Goal: Task Accomplishment & Management: Use online tool/utility

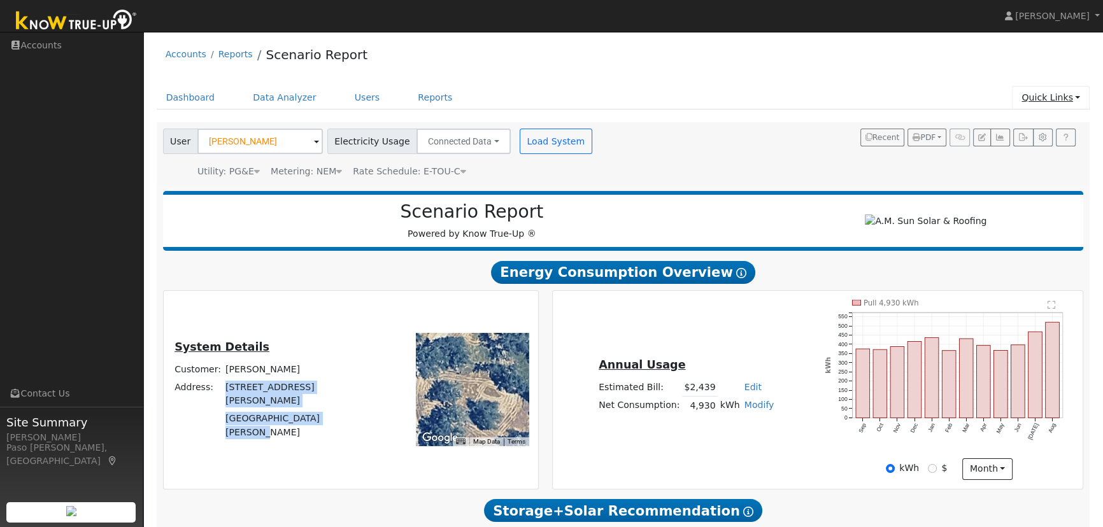
click at [1050, 96] on link "Quick Links" at bounding box center [1051, 98] width 78 height 24
click at [1017, 127] on link "Quick Add" at bounding box center [1024, 125] width 129 height 18
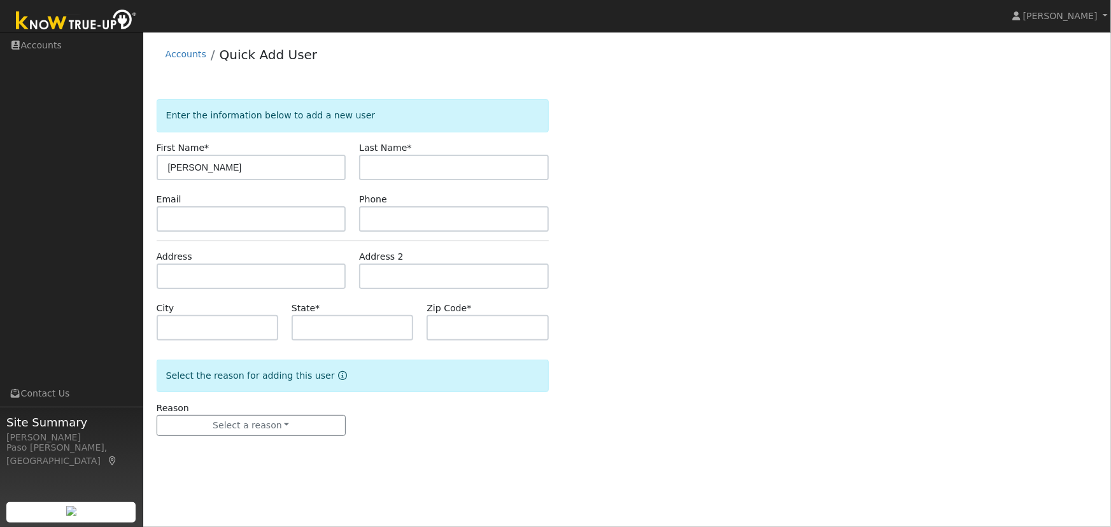
type input "[PERSON_NAME]"
paste input "[STREET_ADDRESS]"
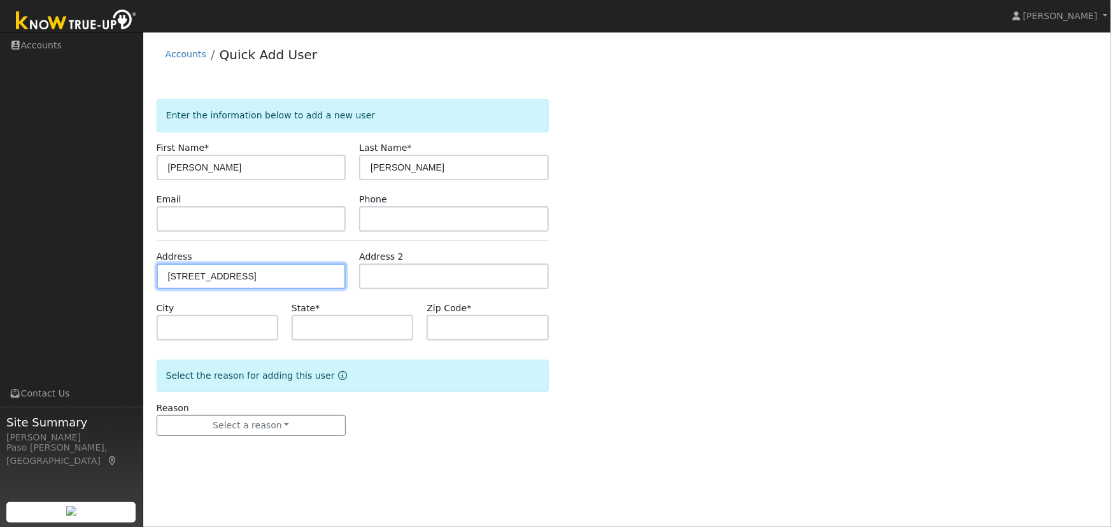
type input "[STREET_ADDRESS]"
type input "Cayucos"
type input "CA"
type input "93430"
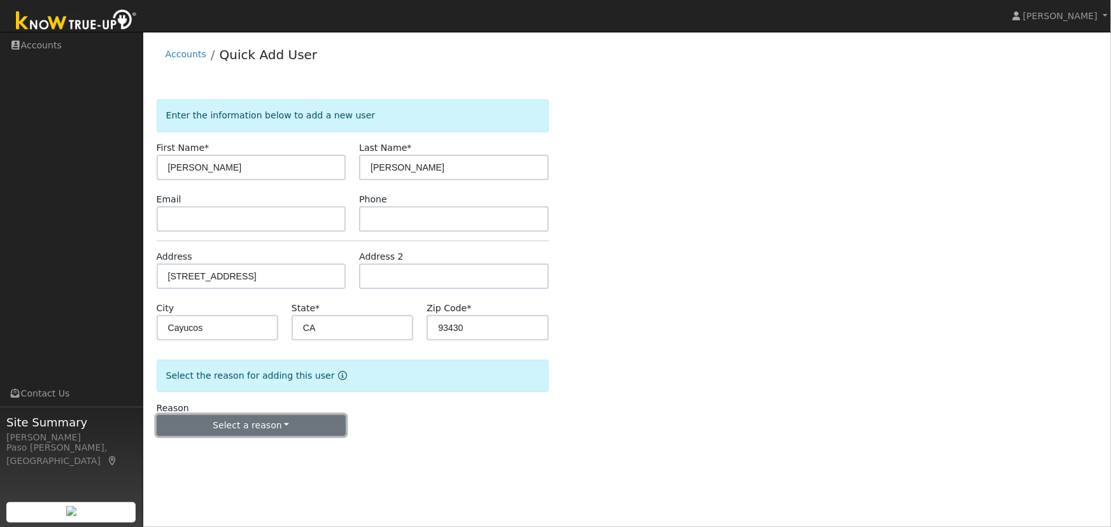
click at [240, 420] on button "Select a reason" at bounding box center [252, 426] width 190 height 22
click at [222, 448] on link "New lead" at bounding box center [227, 452] width 141 height 18
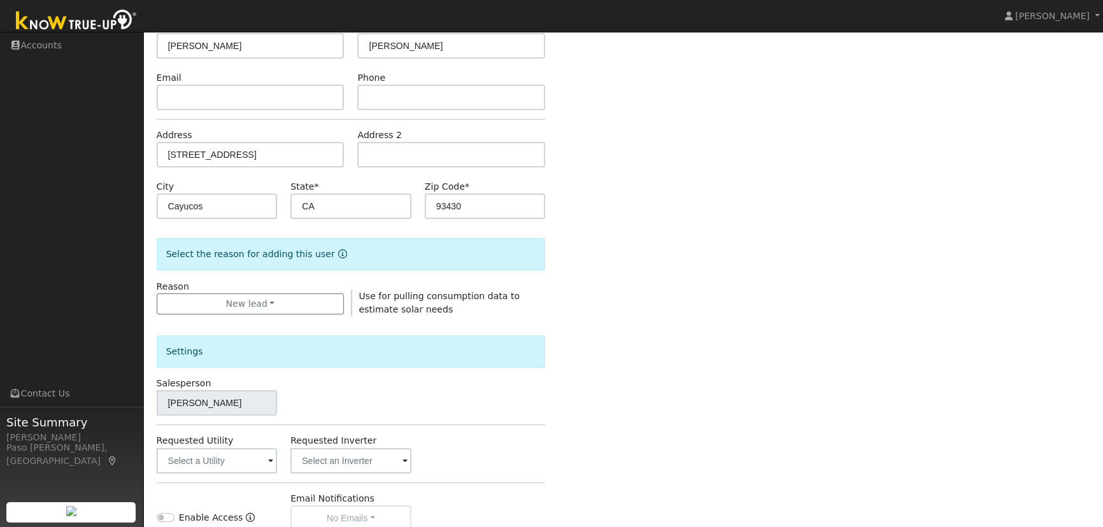
scroll to position [296, 0]
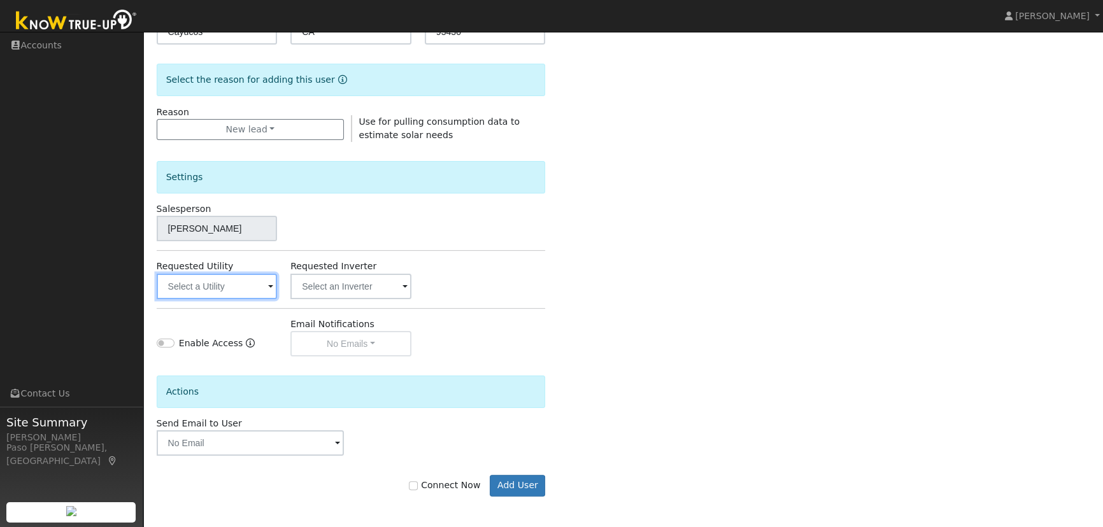
click at [218, 282] on input "text" at bounding box center [217, 286] width 121 height 25
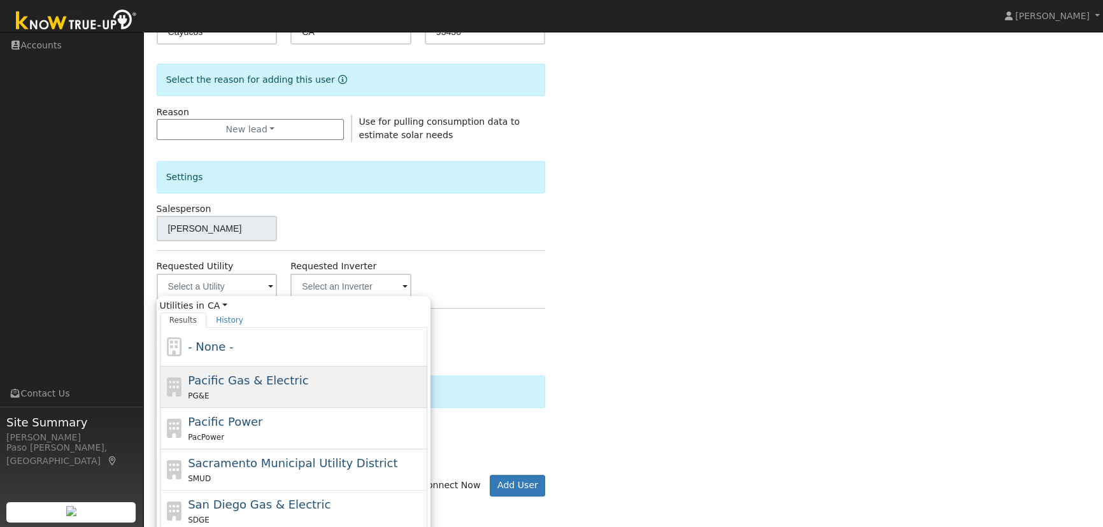
click at [225, 378] on span "Pacific Gas & Electric" at bounding box center [248, 380] width 120 height 13
type input "Pacific Gas & Electric"
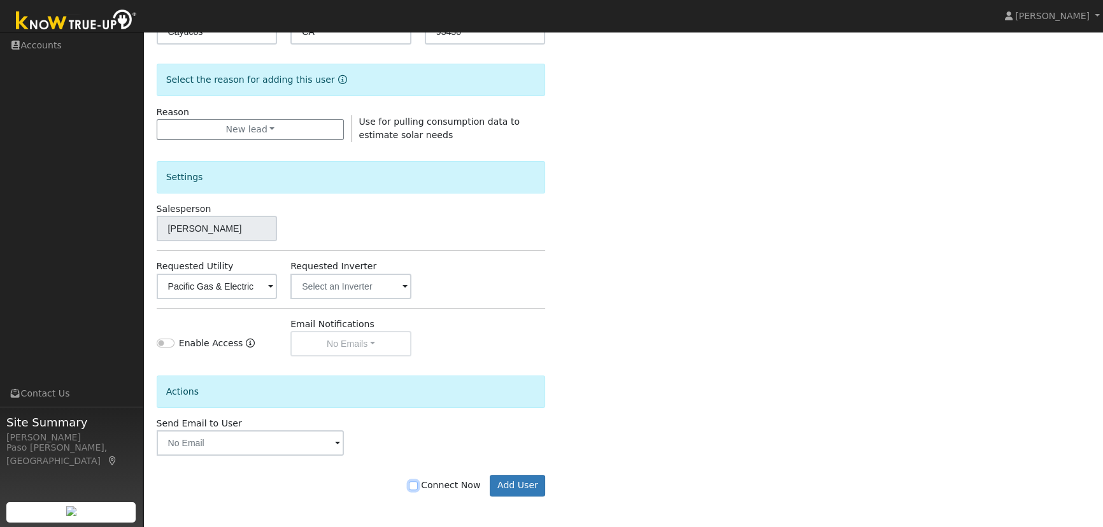
click at [418, 485] on input "Connect Now" at bounding box center [413, 486] width 9 height 9
checkbox input "true"
click at [524, 487] on button "Add User" at bounding box center [517, 486] width 55 height 22
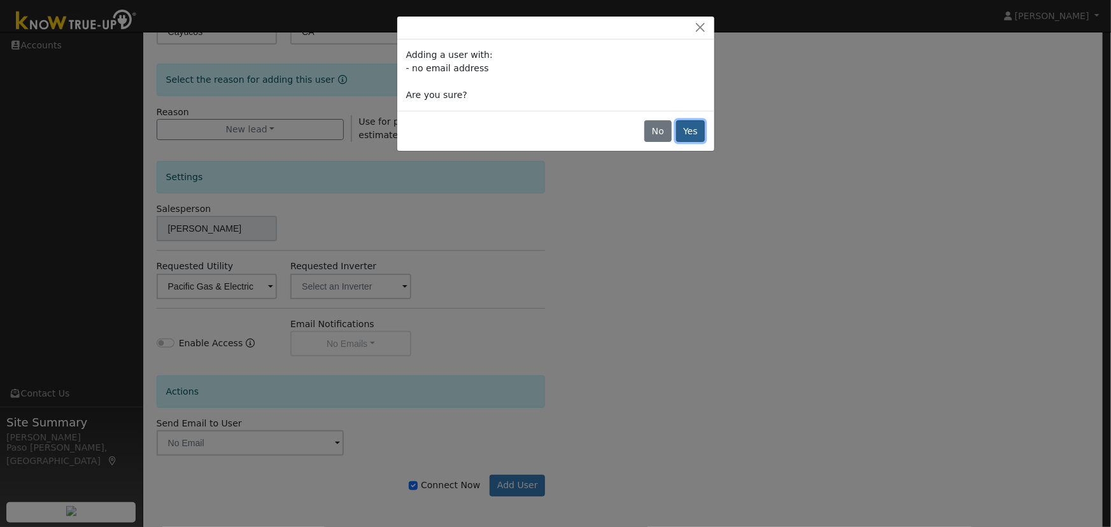
click at [690, 134] on button "Yes" at bounding box center [690, 131] width 29 height 22
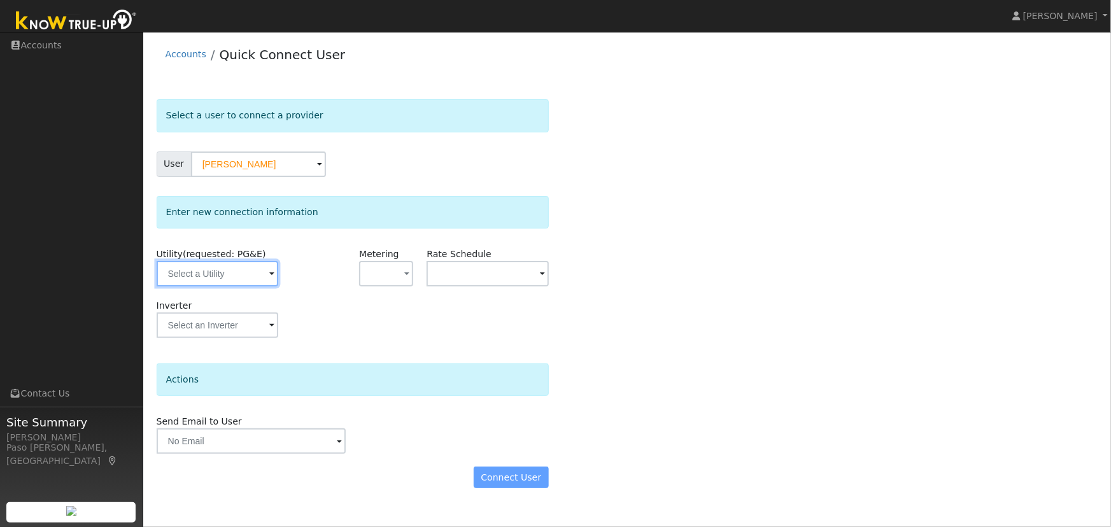
click at [245, 280] on input "text" at bounding box center [218, 273] width 122 height 25
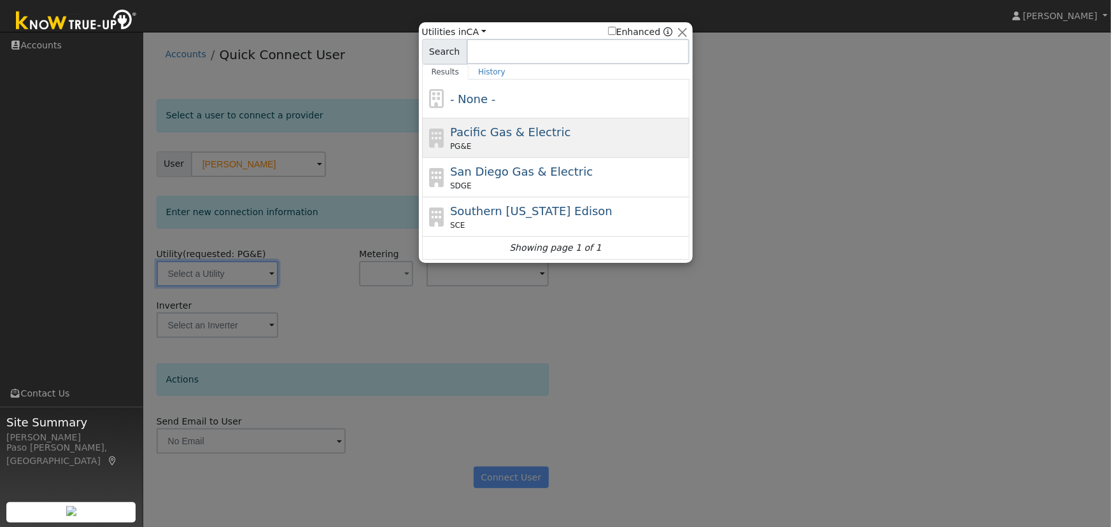
click at [510, 122] on div "Pacific Gas & Electric PG&E" at bounding box center [556, 137] width 268 height 39
type input "PG&E"
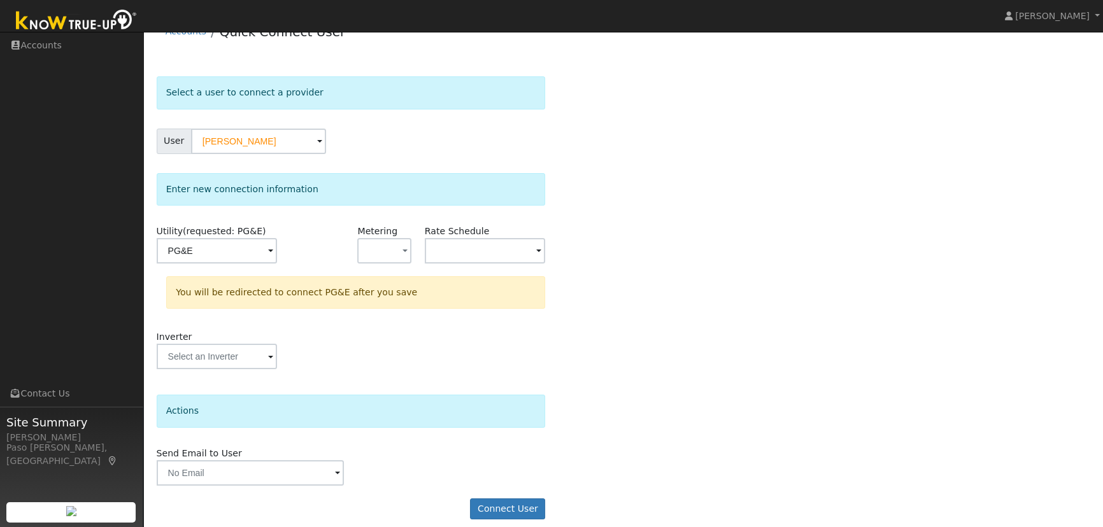
scroll to position [34, 0]
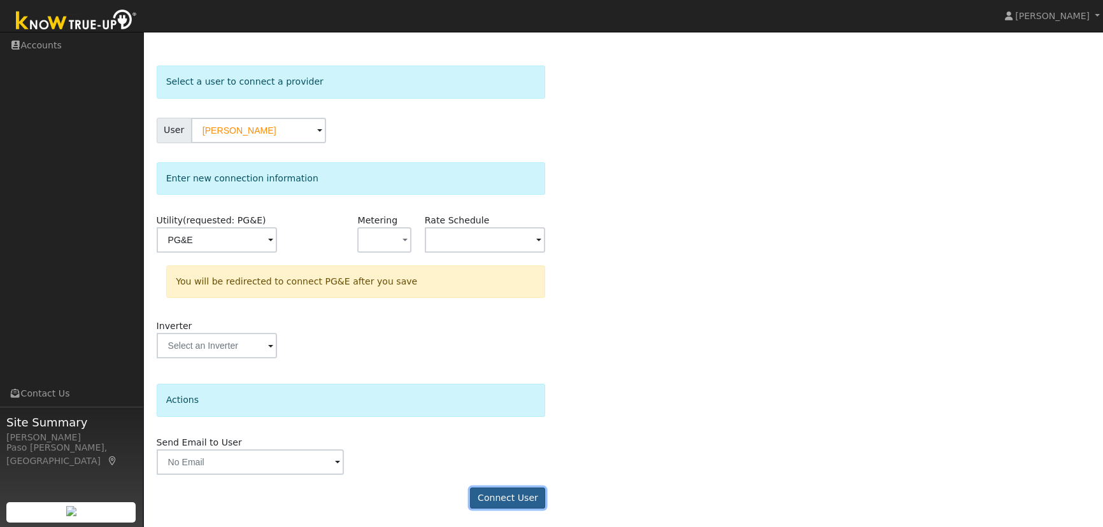
click at [516, 497] on button "Connect User" at bounding box center [507, 499] width 75 height 22
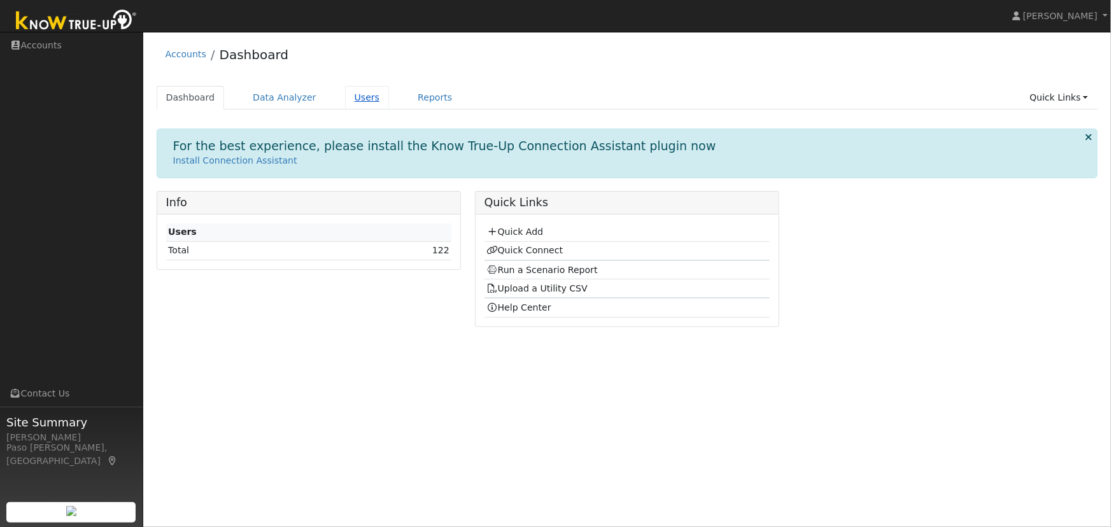
click at [349, 99] on link "Users" at bounding box center [367, 98] width 45 height 24
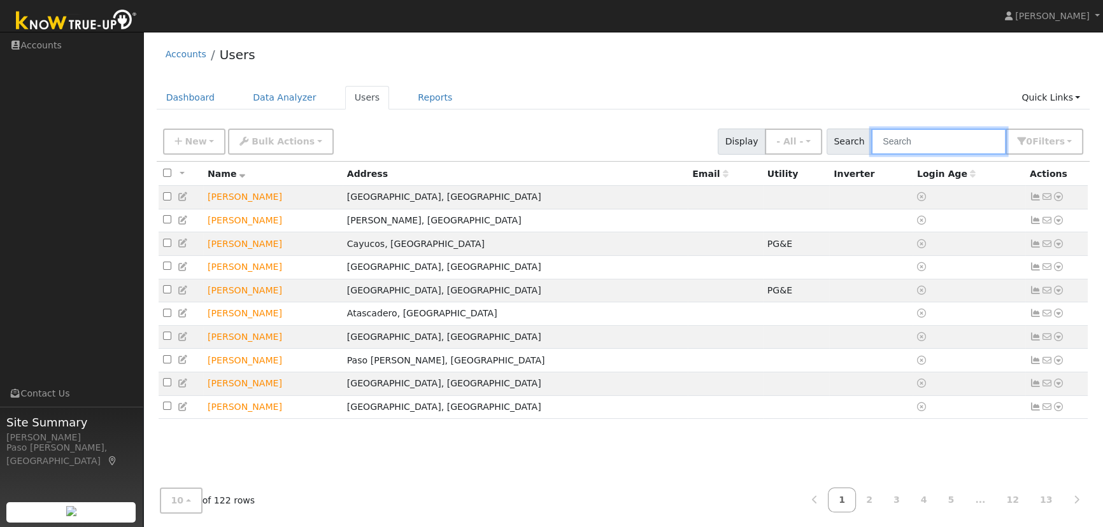
click at [899, 139] on input "text" at bounding box center [938, 142] width 135 height 26
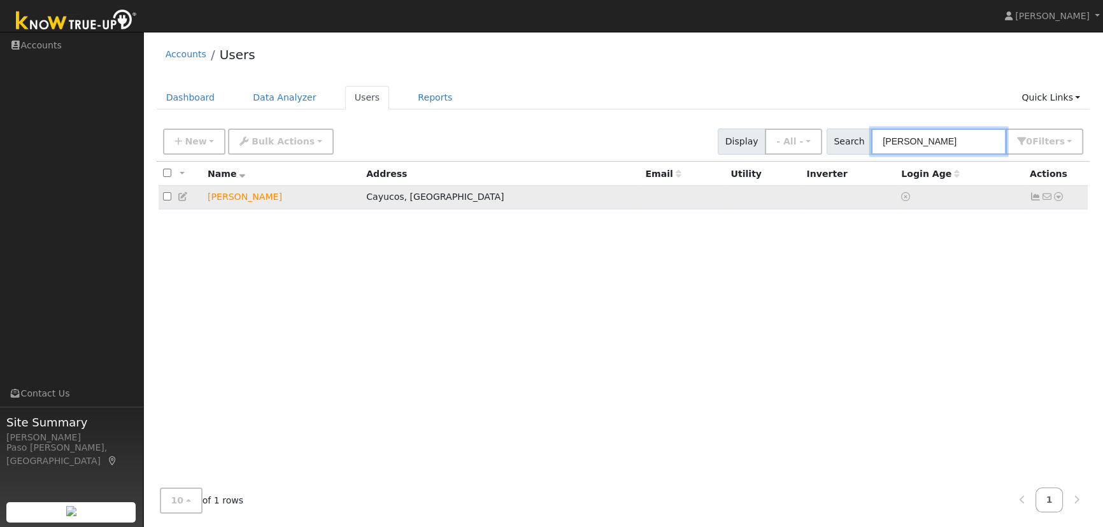
type input "[PERSON_NAME]"
click at [1064, 197] on icon at bounding box center [1058, 196] width 11 height 9
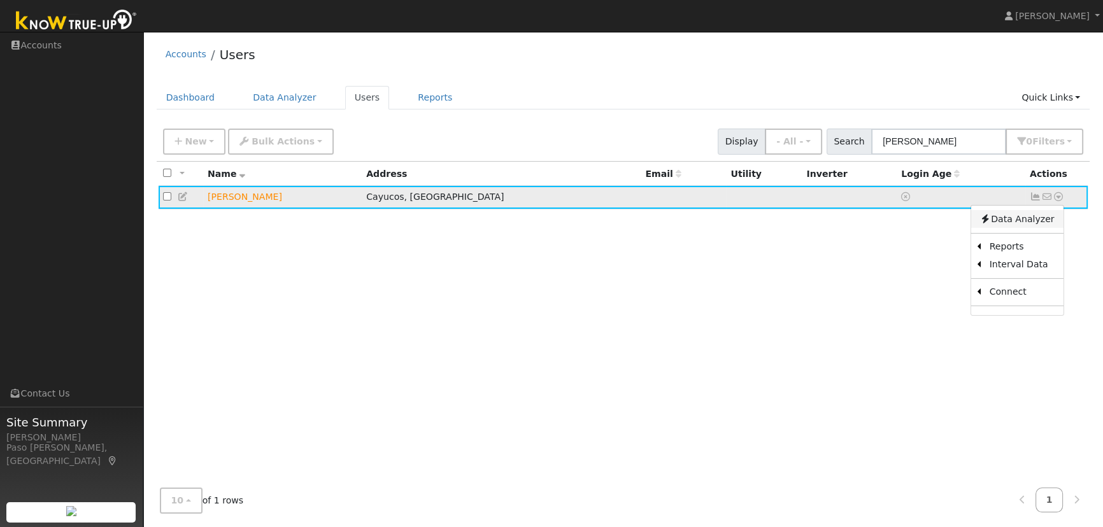
click at [1012, 221] on link "Data Analyzer" at bounding box center [1017, 219] width 92 height 18
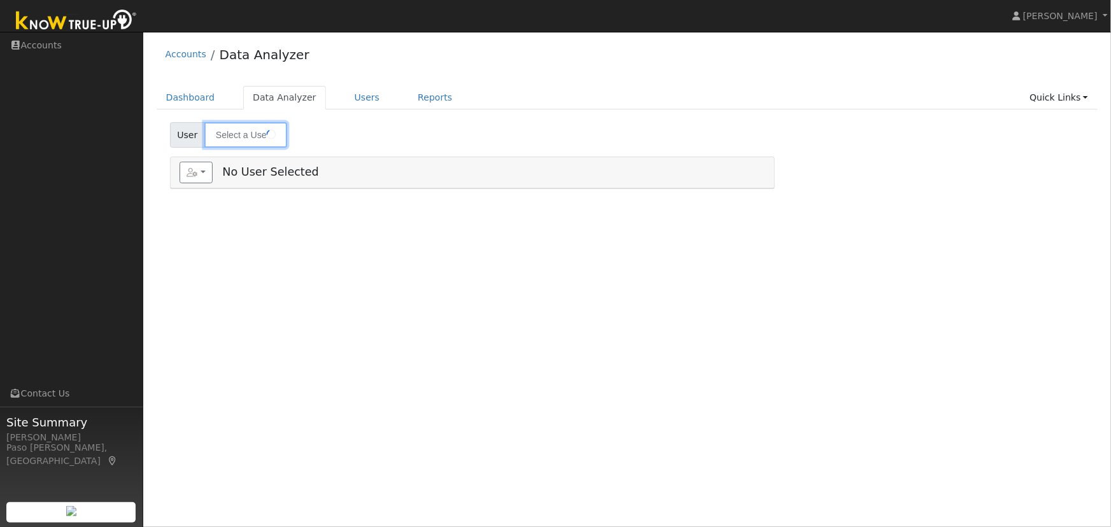
type input "[PERSON_NAME]"
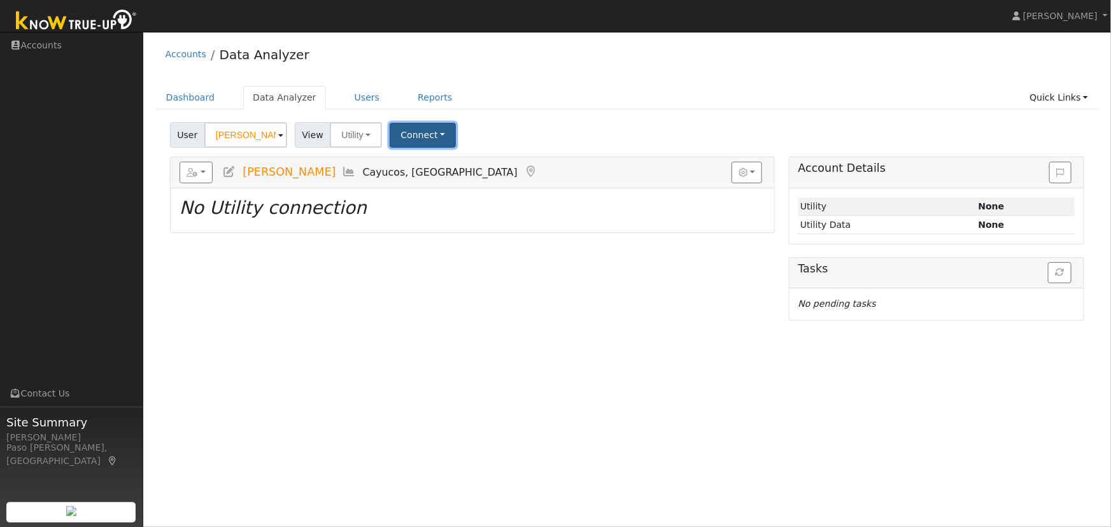
click at [427, 129] on button "Connect" at bounding box center [423, 135] width 66 height 25
click at [427, 197] on link "Quick Connect" at bounding box center [440, 191] width 99 height 18
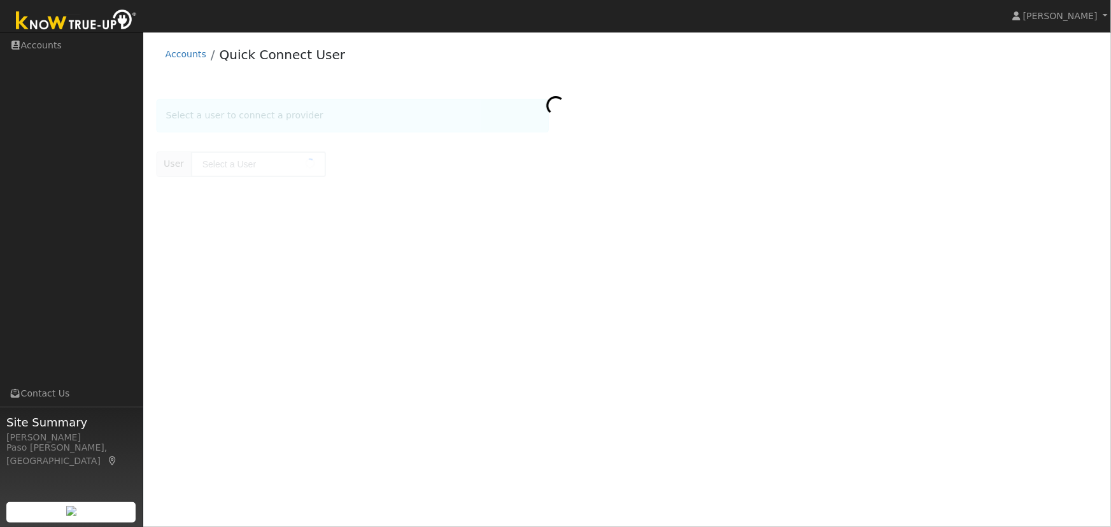
type input "[PERSON_NAME]"
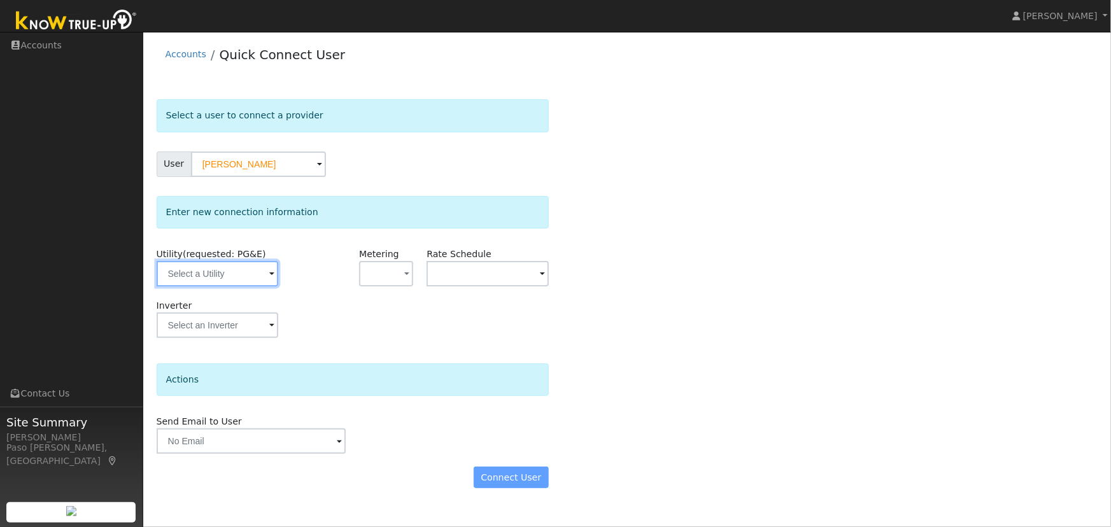
click at [224, 266] on input "text" at bounding box center [218, 273] width 122 height 25
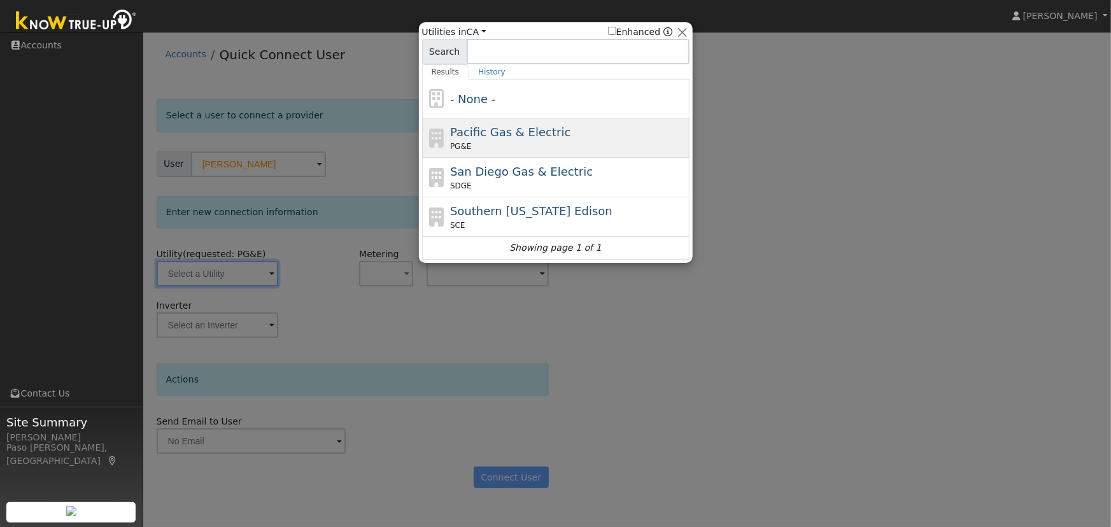
click at [474, 135] on span "Pacific Gas & Electric" at bounding box center [510, 131] width 120 height 13
type input "PG&E"
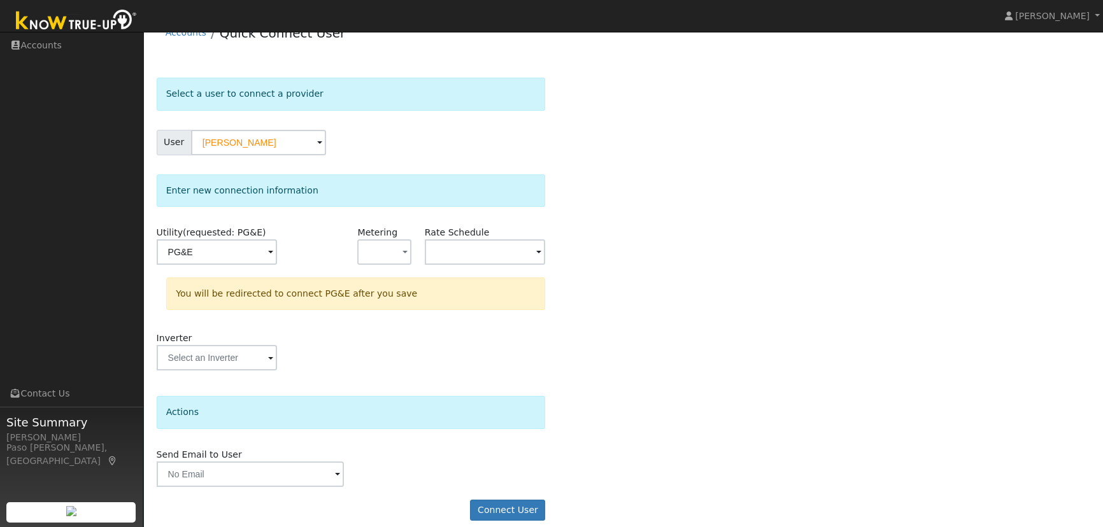
scroll to position [34, 0]
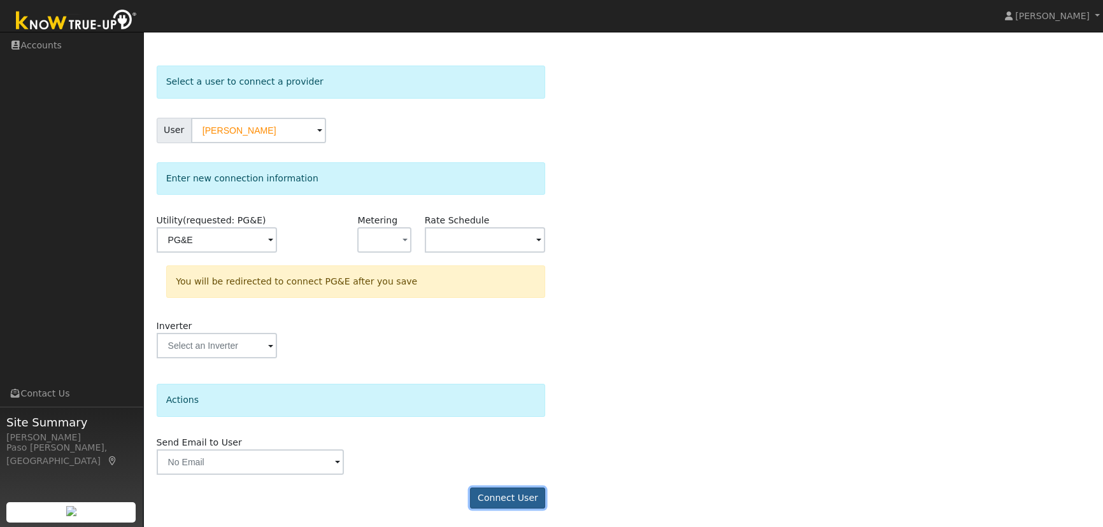
click at [510, 496] on button "Connect User" at bounding box center [507, 499] width 75 height 22
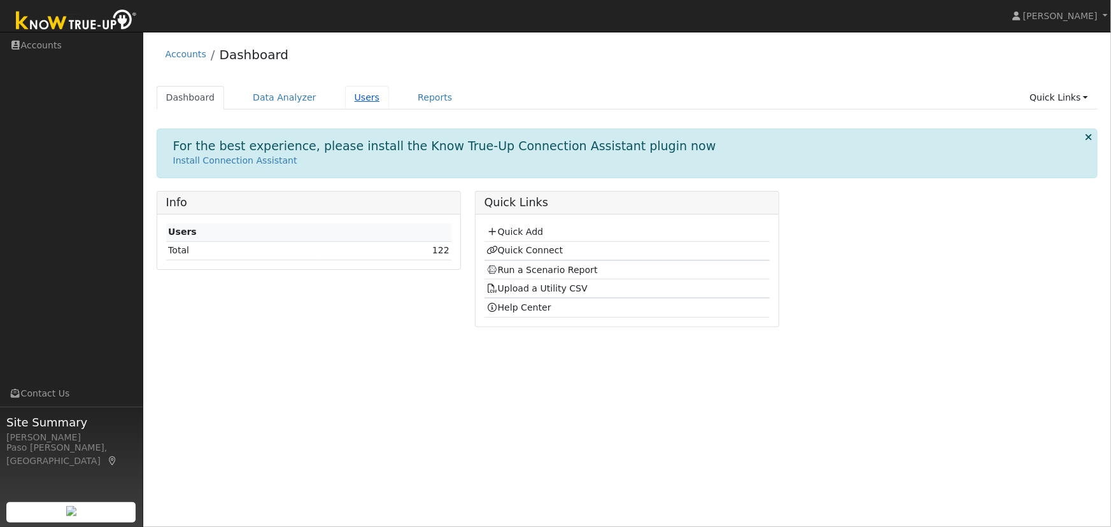
click at [355, 97] on link "Users" at bounding box center [367, 98] width 45 height 24
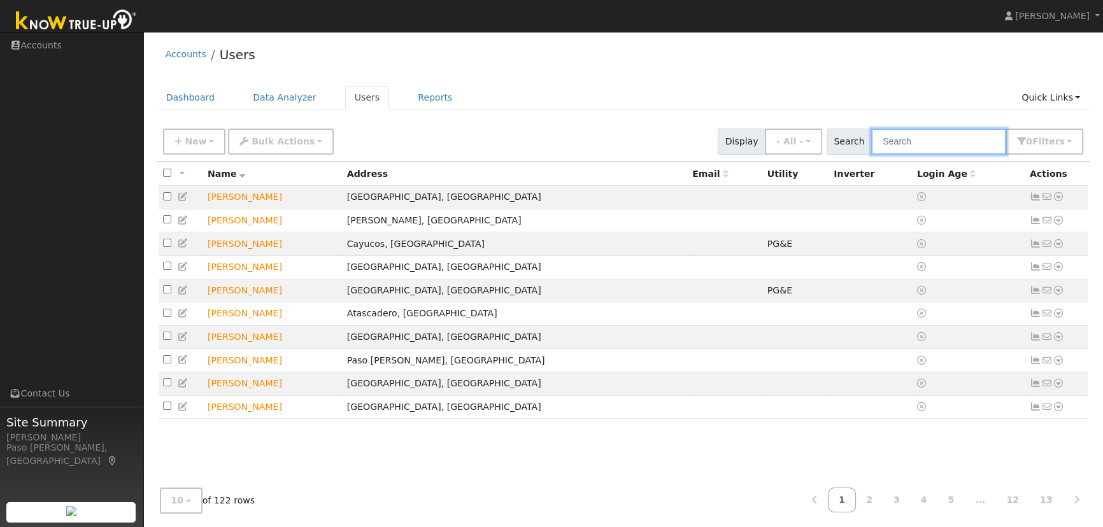
click at [933, 146] on input "text" at bounding box center [938, 142] width 135 height 26
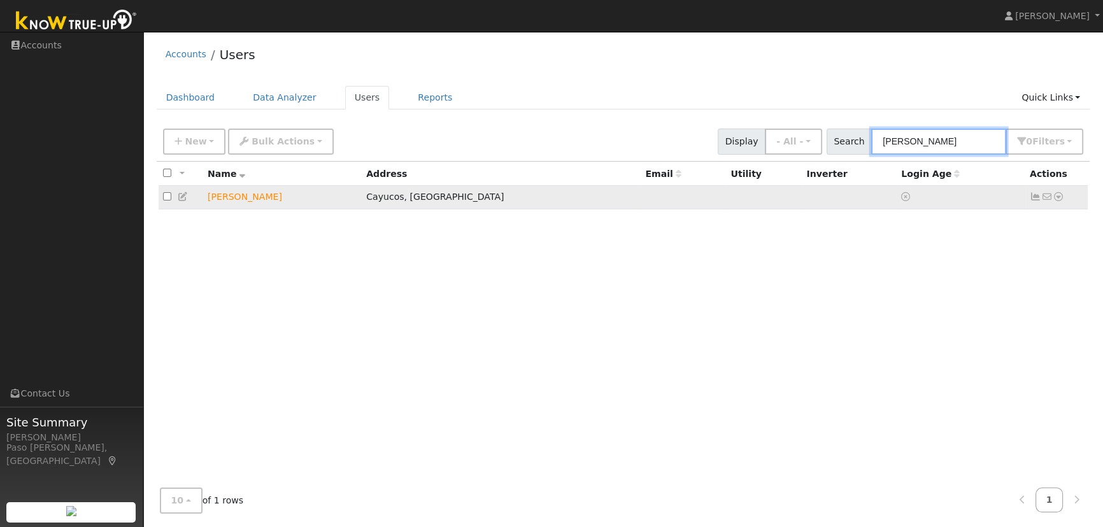
type input "spitzer"
click at [1062, 199] on icon at bounding box center [1058, 196] width 11 height 9
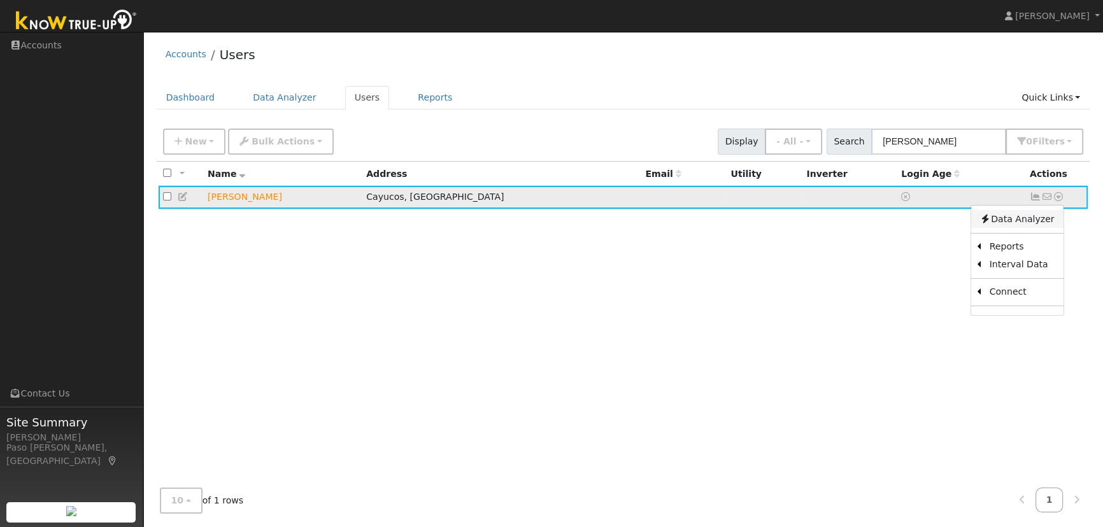
click at [1036, 218] on link "Data Analyzer" at bounding box center [1017, 219] width 92 height 18
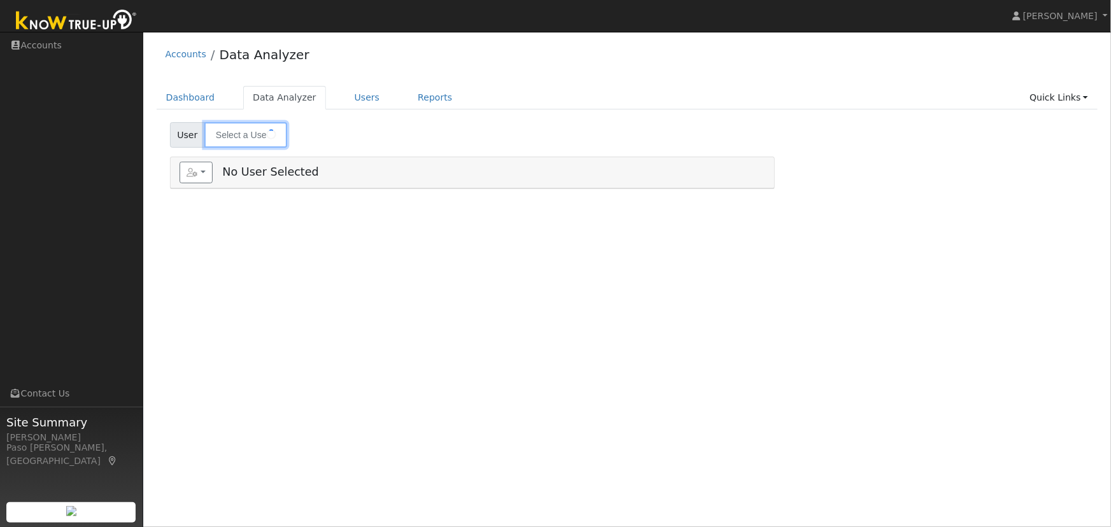
type input "[PERSON_NAME]"
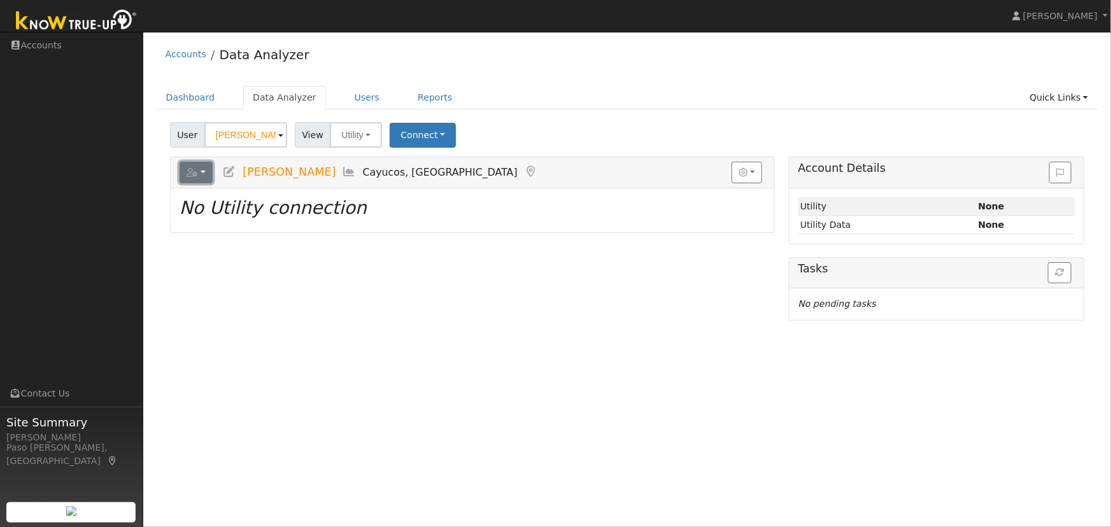
click at [203, 169] on button "button" at bounding box center [197, 173] width 34 height 22
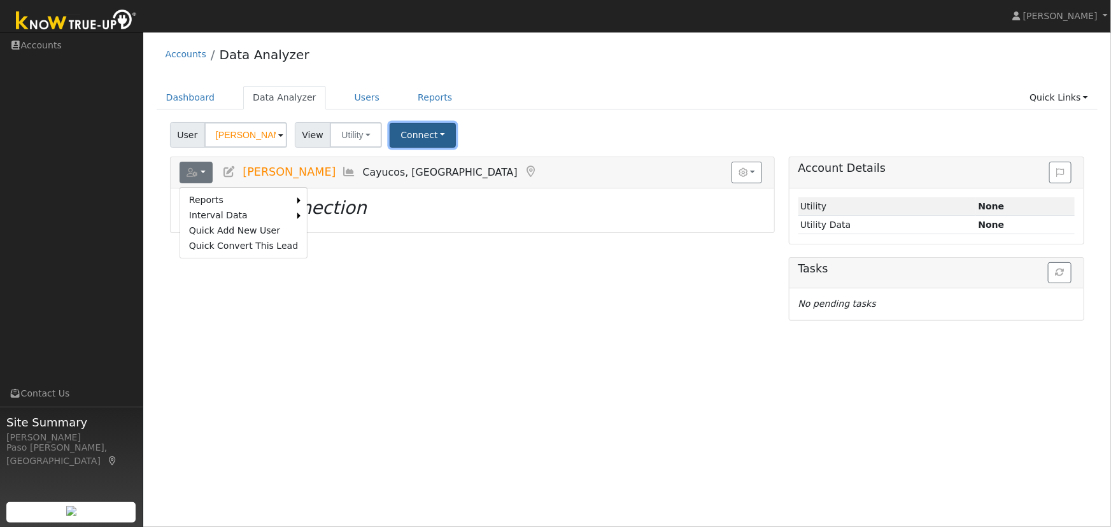
click at [433, 134] on button "Connect" at bounding box center [423, 135] width 66 height 25
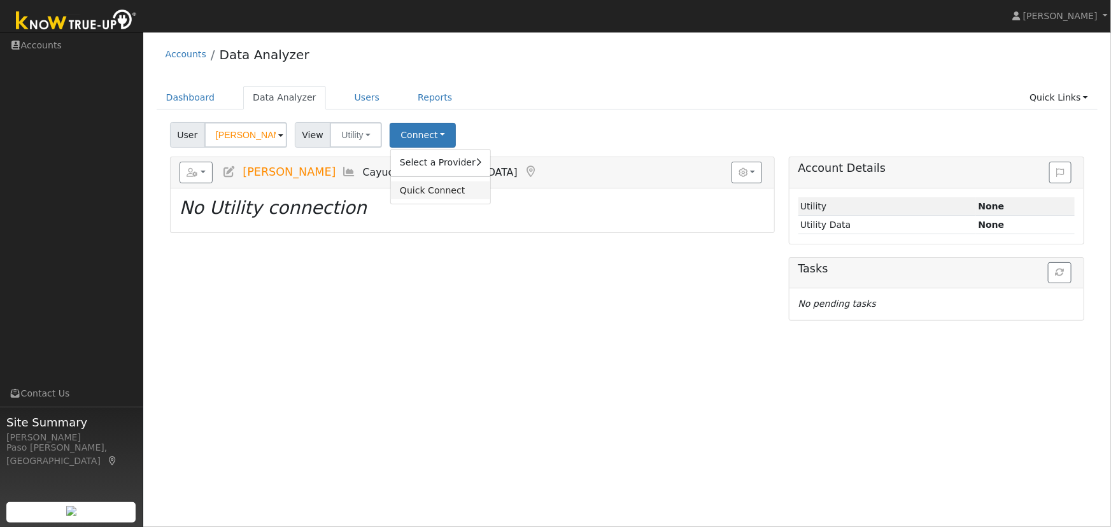
click at [439, 190] on link "Quick Connect" at bounding box center [440, 191] width 99 height 18
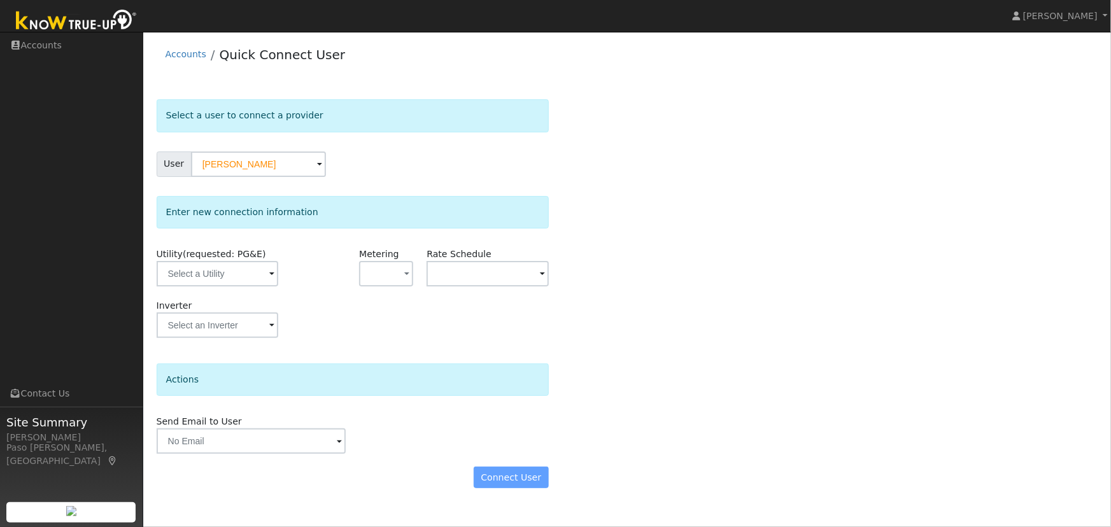
click at [228, 286] on div "Utility (requested: PG&E)" at bounding box center [217, 274] width 135 height 52
click at [228, 273] on input "text" at bounding box center [218, 273] width 122 height 25
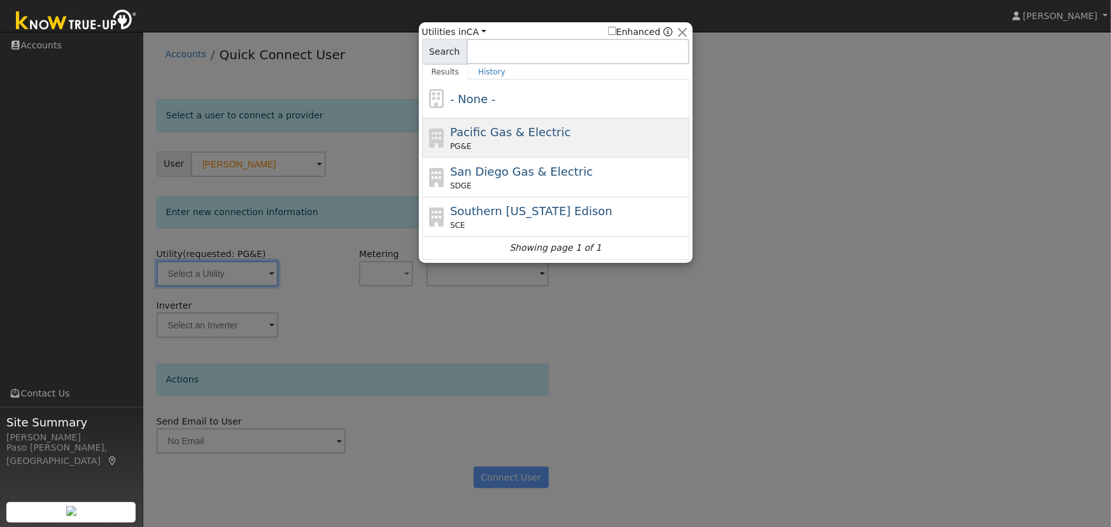
click at [478, 132] on span "Pacific Gas & Electric" at bounding box center [510, 131] width 120 height 13
type input "PG&E"
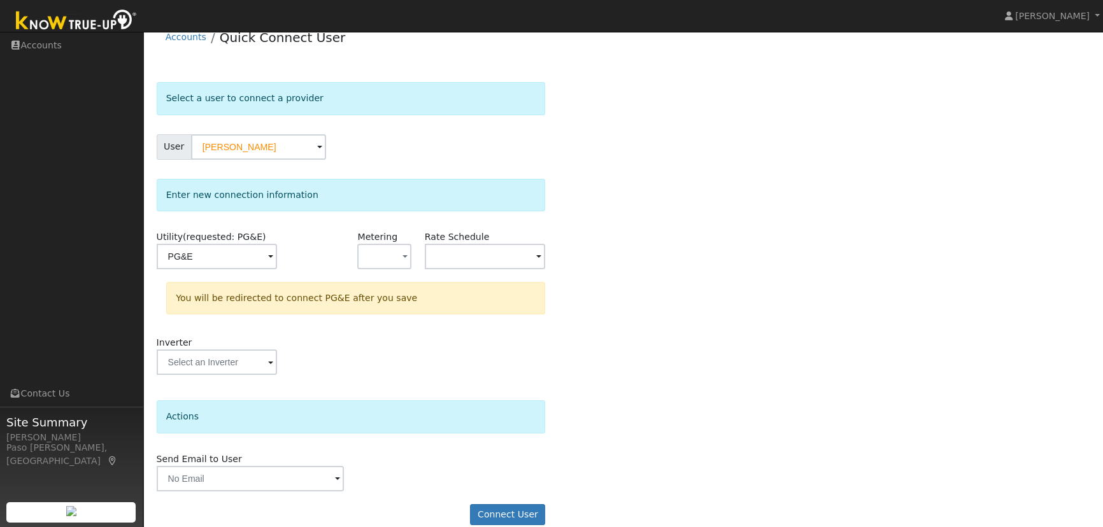
scroll to position [34, 0]
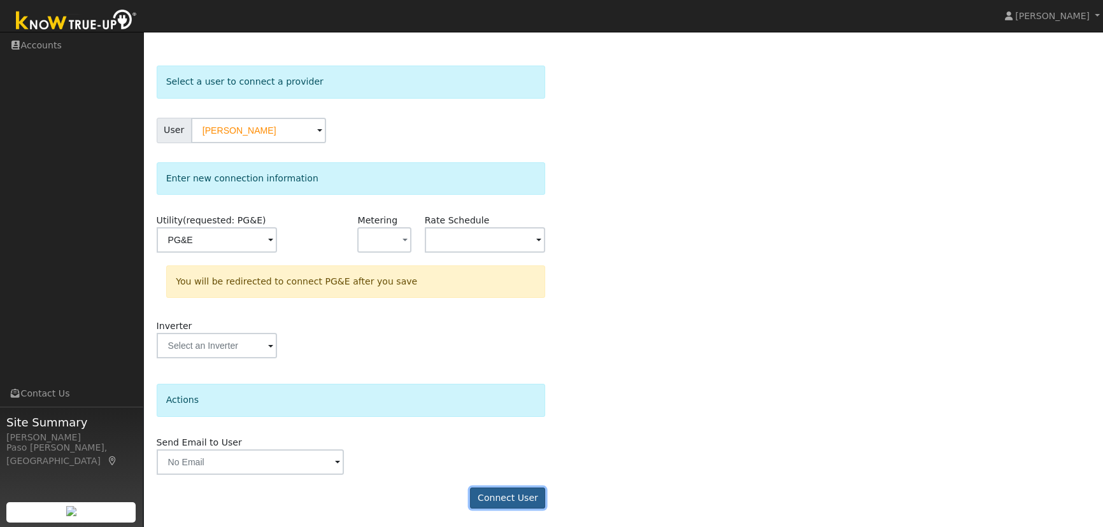
click at [512, 498] on button "Connect User" at bounding box center [507, 499] width 75 height 22
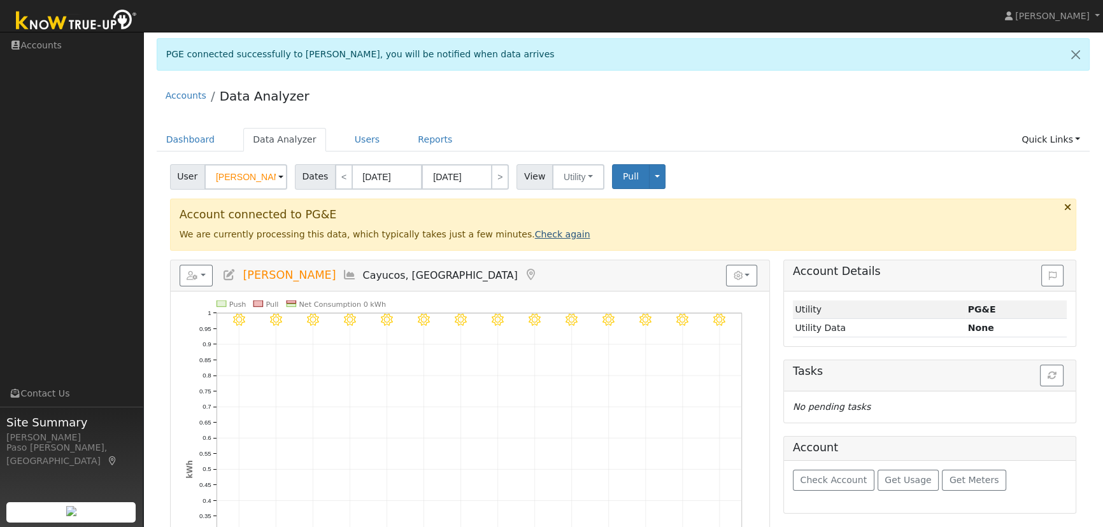
click at [535, 234] on link "Check again" at bounding box center [562, 234] width 55 height 10
click at [535, 232] on link "Check again" at bounding box center [562, 234] width 55 height 10
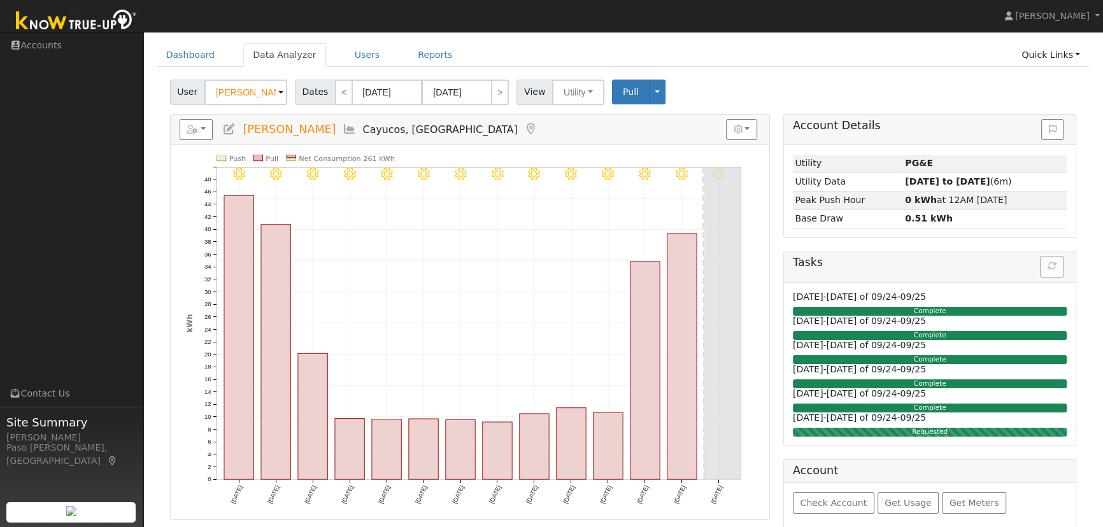
scroll to position [99, 0]
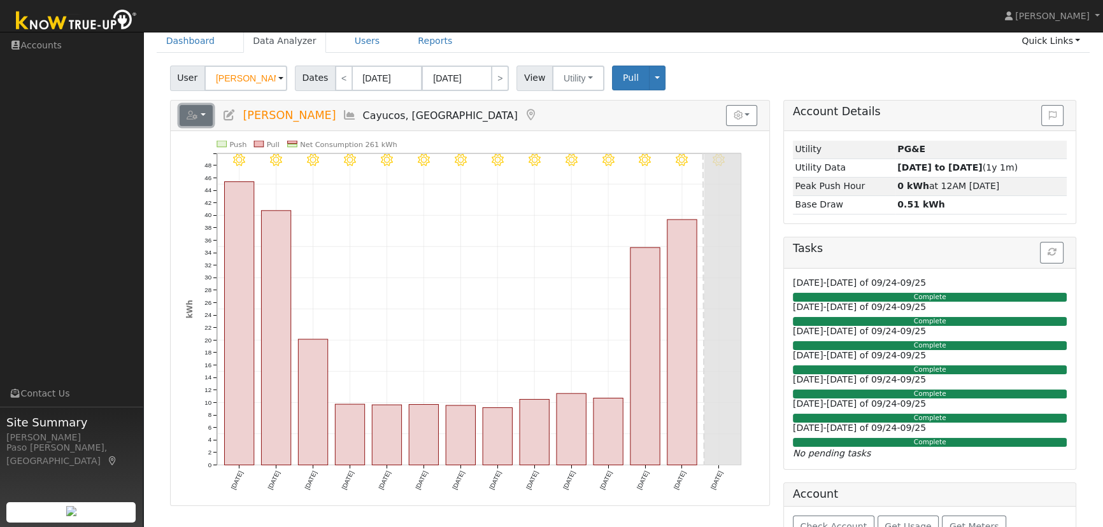
click at [205, 116] on button "button" at bounding box center [197, 116] width 34 height 22
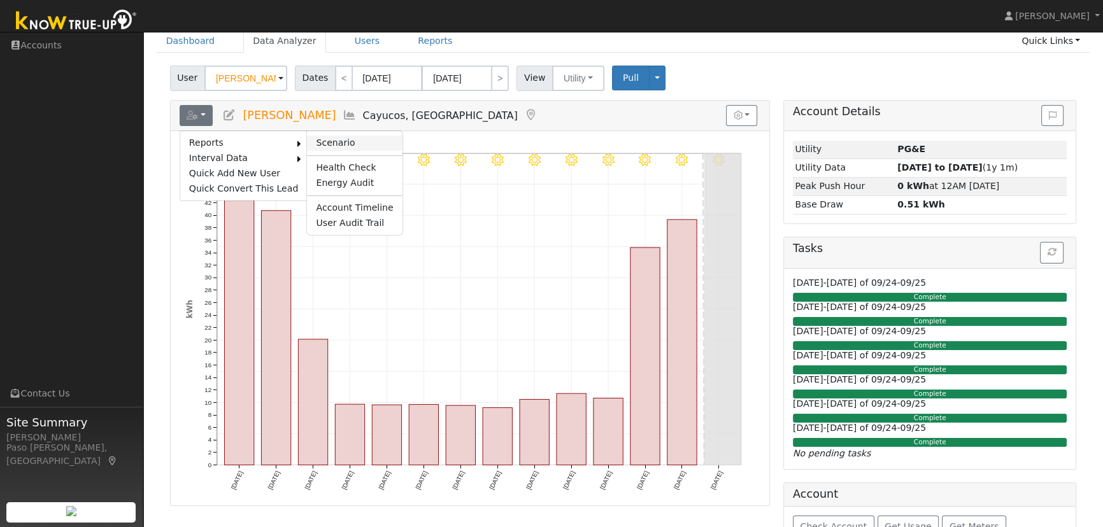
click at [334, 136] on link "Scenario" at bounding box center [354, 143] width 95 height 15
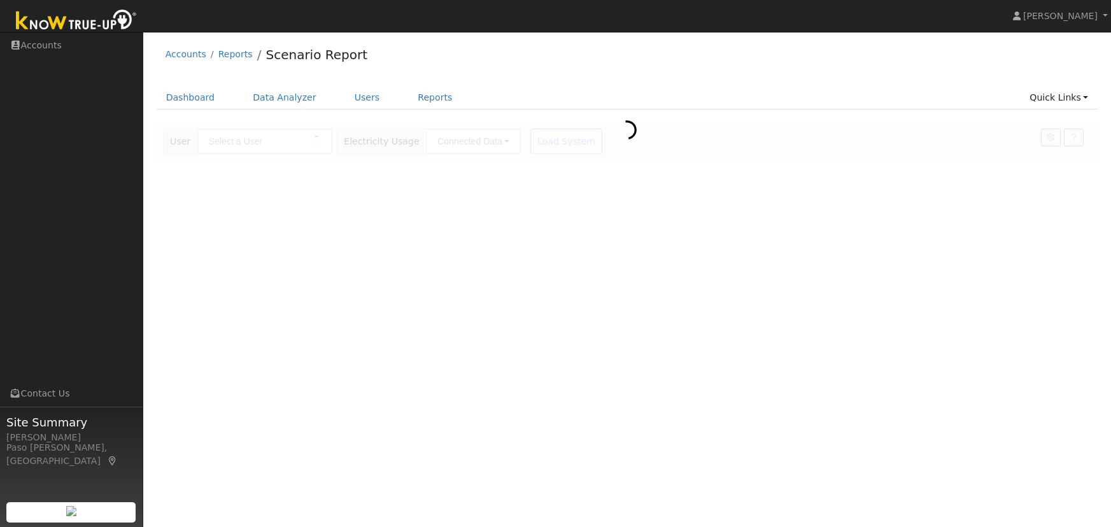
type input "[PERSON_NAME]"
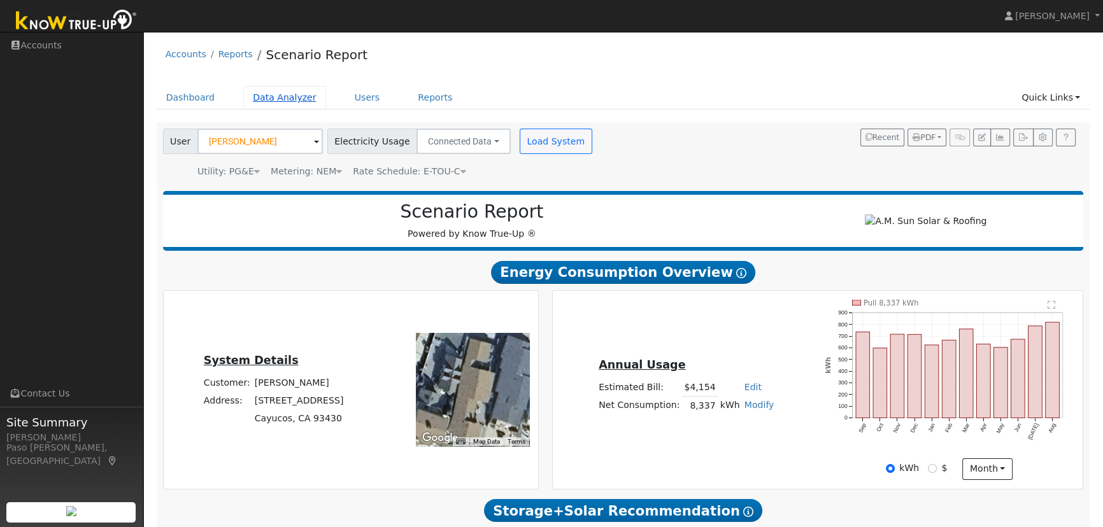
click at [271, 97] on link "Data Analyzer" at bounding box center [284, 98] width 83 height 24
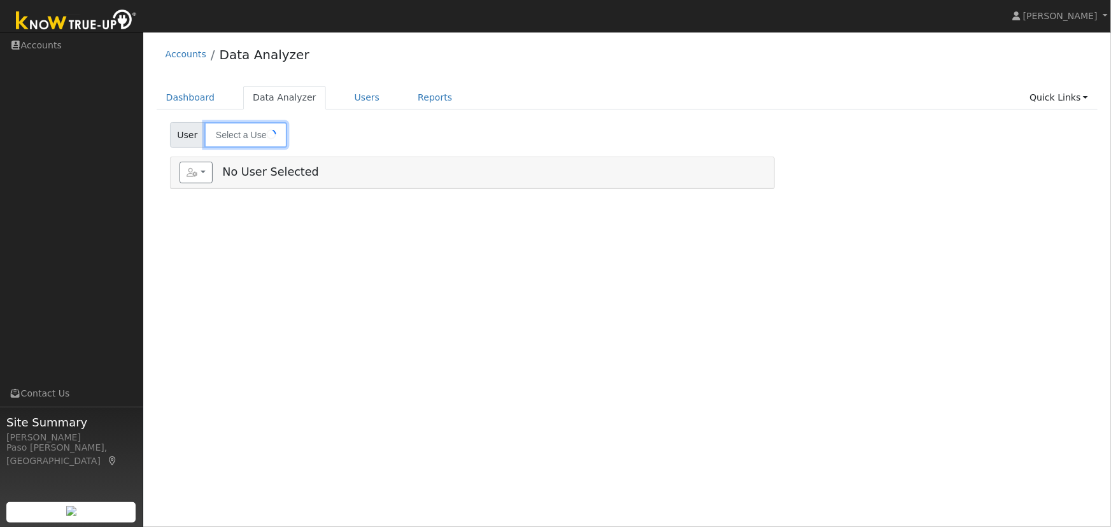
type input "[PERSON_NAME]"
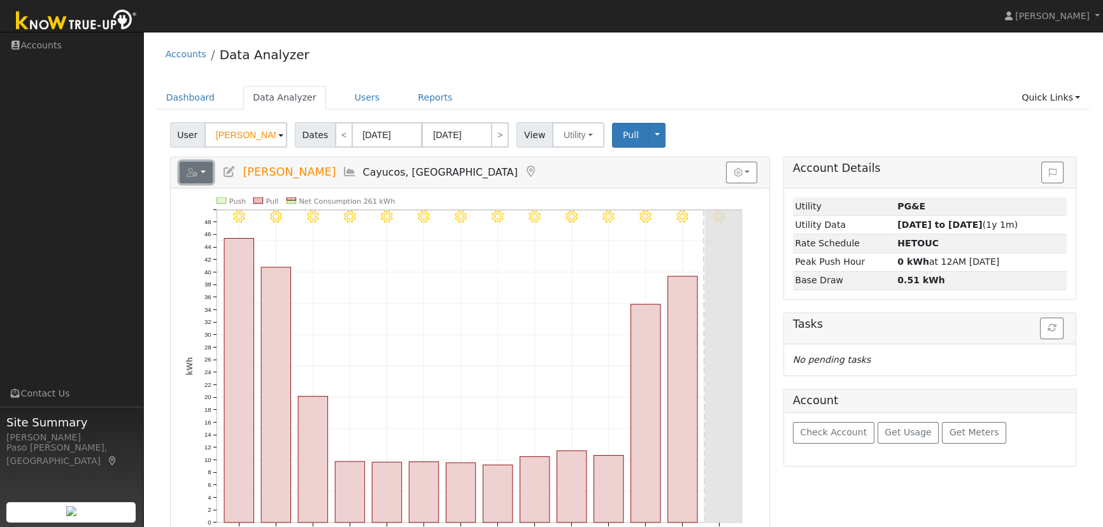
click at [201, 171] on button "button" at bounding box center [197, 173] width 34 height 22
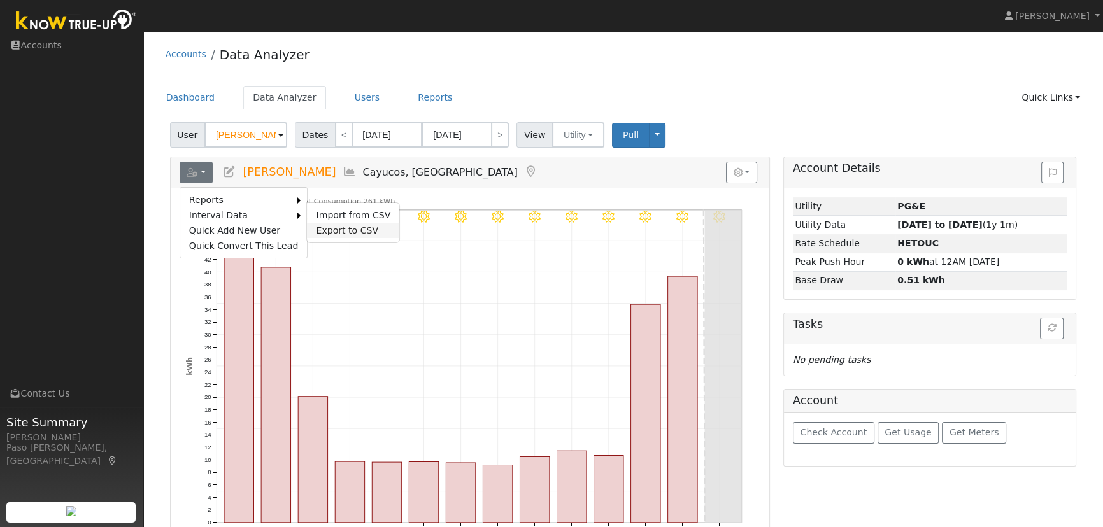
click at [338, 228] on link "Export to CSV" at bounding box center [353, 230] width 92 height 15
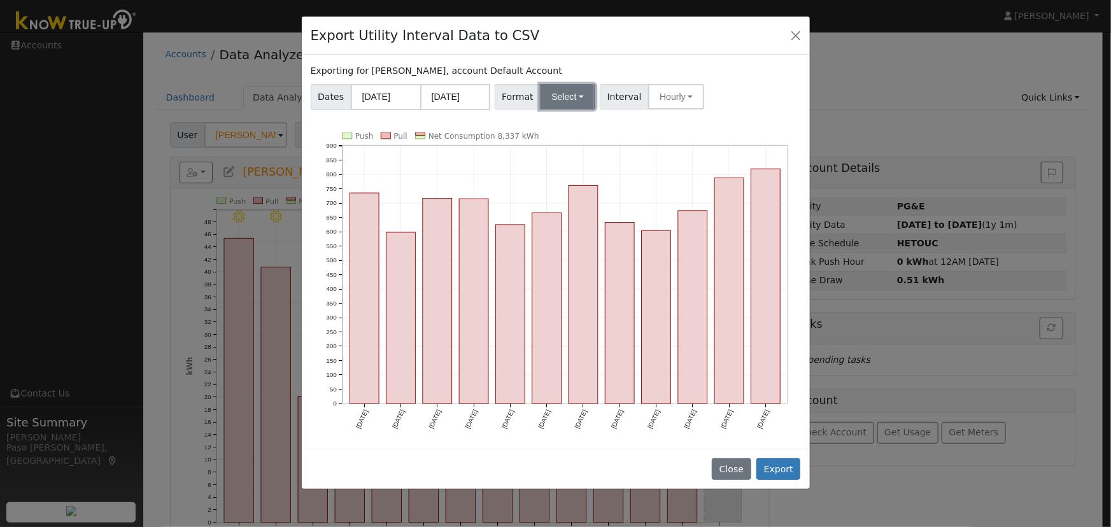
click at [550, 97] on button "Select" at bounding box center [567, 96] width 55 height 25
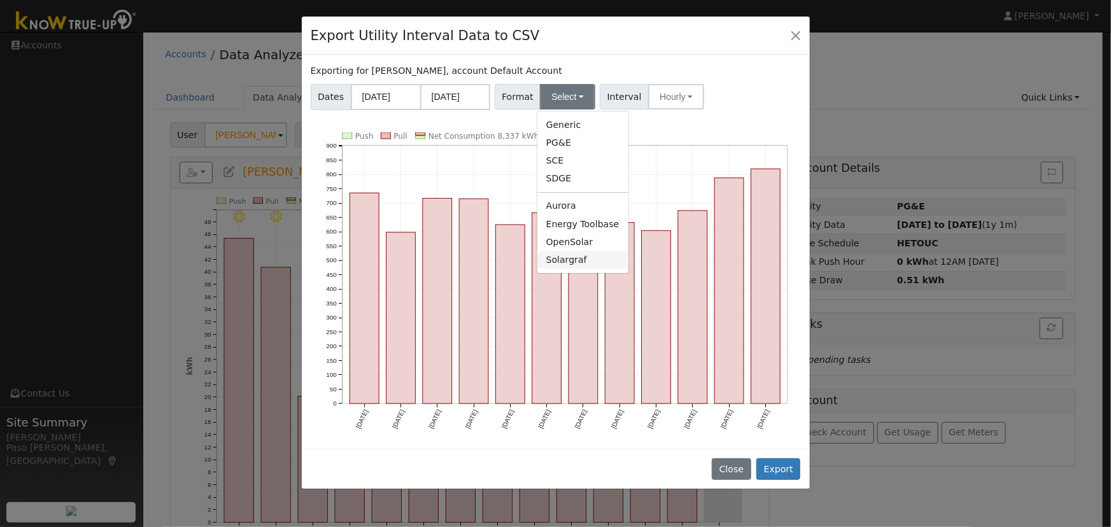
click at [569, 259] on link "Solargraf" at bounding box center [583, 260] width 91 height 18
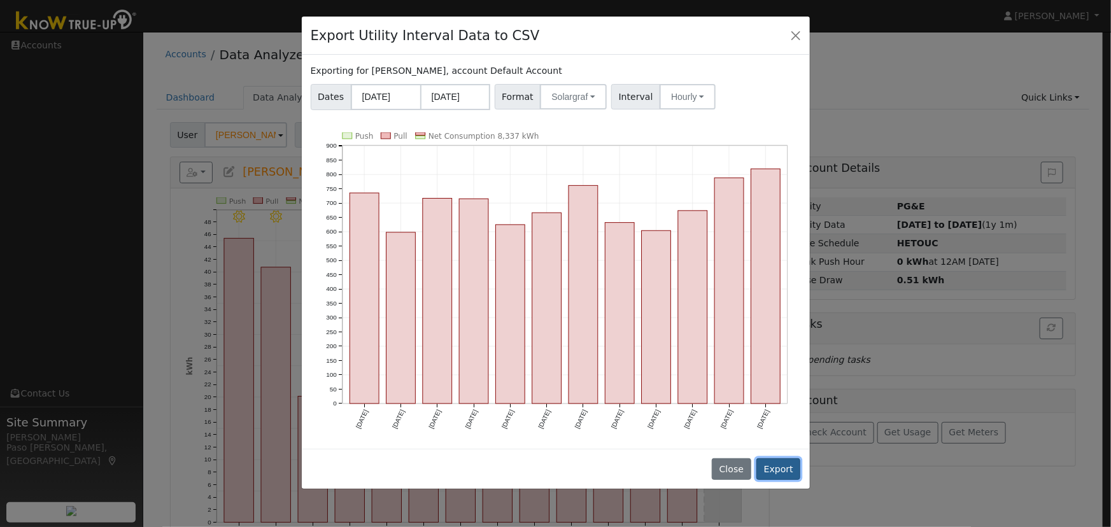
click at [776, 460] on button "Export" at bounding box center [779, 470] width 44 height 22
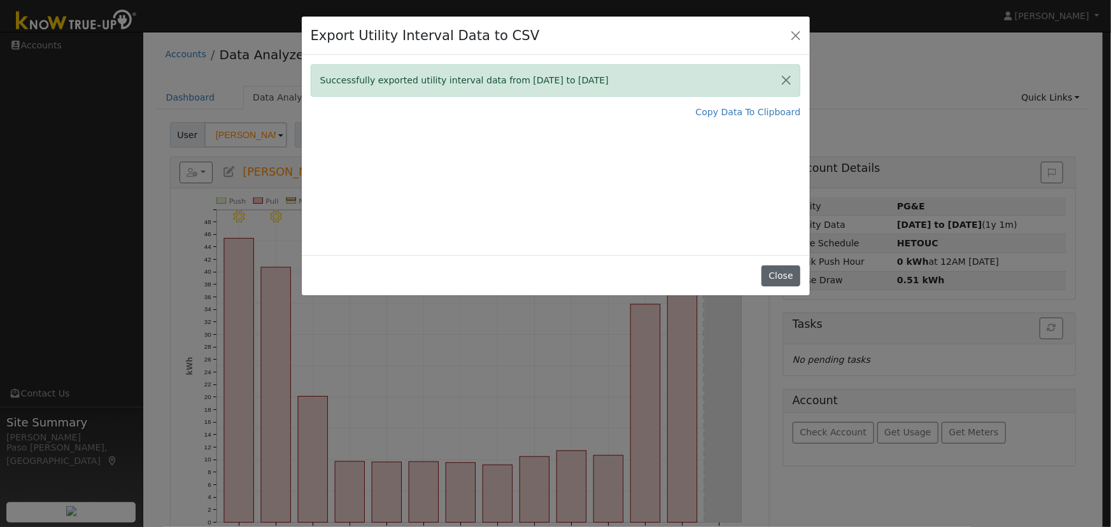
click at [777, 278] on button "Close" at bounding box center [781, 277] width 39 height 22
